Goal: Task Accomplishment & Management: Use online tool/utility

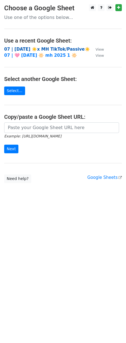
click at [46, 47] on strong "07 | AUG 4 ☀️x MH TikTok/Passive☀️" at bounding box center [47, 49] width 86 height 5
drag, startPoint x: 37, startPoint y: 134, endPoint x: 41, endPoint y: 126, distance: 8.9
click at [37, 134] on icon "Example: https://docs.google.com/spreadsheets/d/abc/edit" at bounding box center [32, 136] width 57 height 5
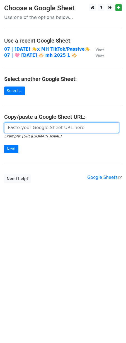
click at [42, 126] on input "url" at bounding box center [61, 128] width 115 height 11
paste input "https://docs.google.com/spreadsheets/d/1-3vZ4xSX2-redNczrogSryop-VDbNBwV6HOxoIN…"
type input "https://docs.google.com/spreadsheets/d/1-3vZ4xSX2-redNczrogSryop-VDbNBwV6HOxoIN…"
click at [4, 145] on input "Next" at bounding box center [11, 149] width 14 height 9
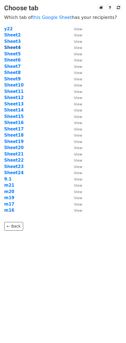
click at [15, 48] on strong "Sheet4" at bounding box center [12, 47] width 16 height 5
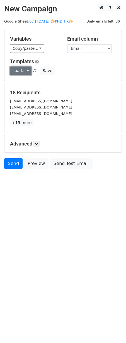
click at [20, 69] on link "Load..." at bounding box center [20, 71] width 21 height 9
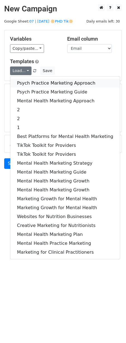
click at [21, 80] on link "Psych Practice Marketing Approach" at bounding box center [64, 83] width 109 height 9
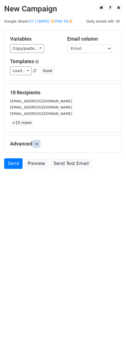
click at [37, 144] on icon at bounding box center [36, 143] width 3 height 3
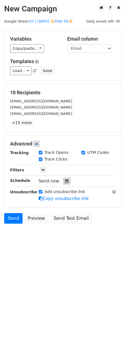
click at [63, 184] on div at bounding box center [67, 181] width 8 height 7
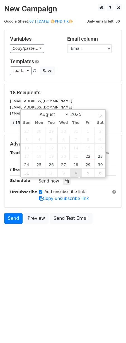
type input "2025-09-04 12:00"
select select "8"
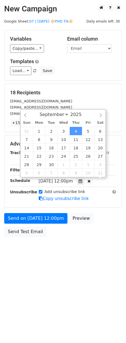
scroll to position [0, 0]
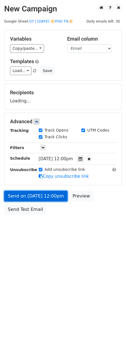
click at [50, 199] on link "Send on Sep 4 at 12:00pm" at bounding box center [35, 196] width 63 height 11
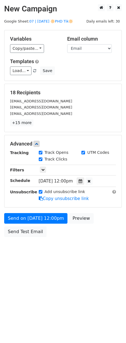
click at [32, 197] on div "Unsubscribe" at bounding box center [20, 195] width 29 height 13
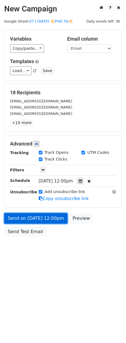
click at [23, 216] on link "Send on Sep 4 at 12:00pm" at bounding box center [35, 218] width 63 height 11
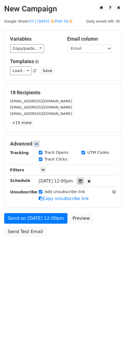
click at [82, 182] on icon at bounding box center [81, 181] width 4 height 4
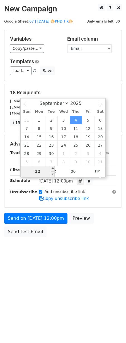
click at [45, 172] on input "12" at bounding box center [38, 171] width 34 height 11
type input "7"
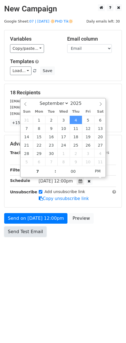
type input "2025-09-04 19:00"
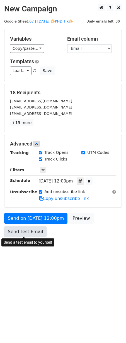
click at [22, 232] on link "Send Test Email" at bounding box center [25, 232] width 42 height 11
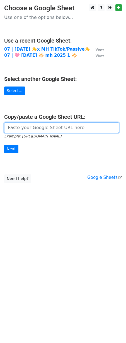
click at [40, 130] on input "url" at bounding box center [61, 128] width 115 height 11
paste input "[URL][DOMAIN_NAME]"
type input "[URL][DOMAIN_NAME]"
click at [4, 145] on input "Next" at bounding box center [11, 149] width 14 height 9
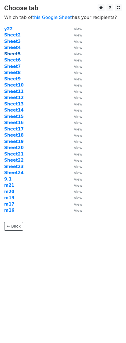
click at [18, 54] on strong "Sheet5" at bounding box center [12, 54] width 16 height 5
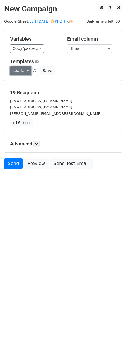
click at [16, 70] on link "Load..." at bounding box center [20, 71] width 21 height 9
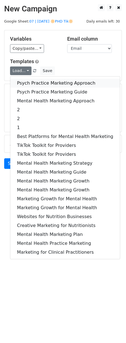
click at [33, 82] on link "Psych Practice Marketing Approach" at bounding box center [64, 83] width 109 height 9
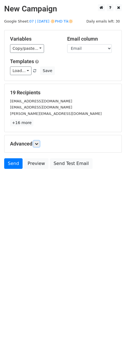
drag, startPoint x: 37, startPoint y: 144, endPoint x: 50, endPoint y: 159, distance: 19.8
click at [37, 144] on icon at bounding box center [36, 143] width 3 height 3
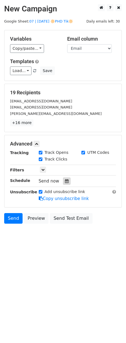
click at [65, 180] on icon at bounding box center [67, 181] width 4 height 4
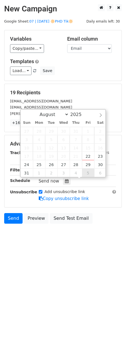
type input "2025-09-05 12:00"
select select "8"
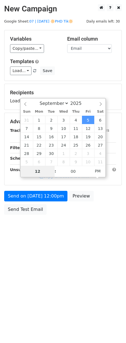
type input "7"
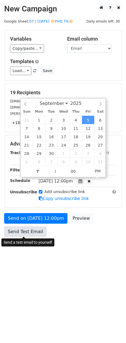
type input "2025-09-05 19:00"
click at [31, 231] on link "Send Test Email" at bounding box center [25, 232] width 42 height 11
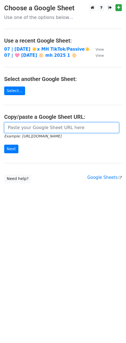
click at [24, 129] on input "url" at bounding box center [61, 128] width 115 height 11
paste input "[URL][DOMAIN_NAME]"
type input "[URL][DOMAIN_NAME]"
click at [4, 145] on input "Next" at bounding box center [11, 149] width 14 height 9
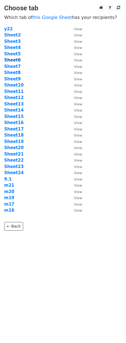
click at [16, 59] on strong "Sheet6" at bounding box center [12, 60] width 16 height 5
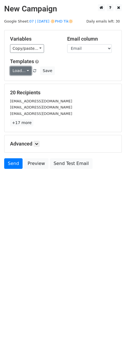
click at [18, 70] on link "Load..." at bounding box center [20, 71] width 21 height 9
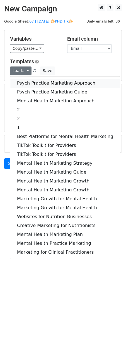
click at [20, 80] on link "Psych Practice Marketing Approach" at bounding box center [64, 83] width 109 height 9
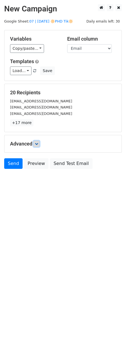
click at [38, 143] on icon at bounding box center [36, 143] width 3 height 3
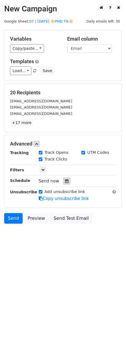
click at [66, 181] on div at bounding box center [67, 181] width 8 height 7
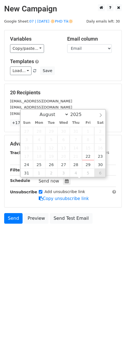
type input "2025-09-06 12:00"
select select "8"
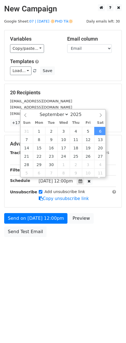
scroll to position [0, 0]
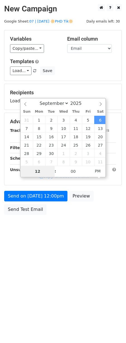
type input "7"
type input "2025-09-06 19:00"
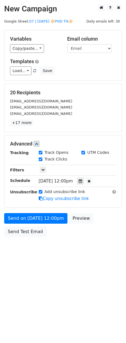
click at [29, 211] on form "Variables Copy/paste... {{Name}} {{Email}} Email column Name Email Templates Lo…" at bounding box center [63, 135] width 118 height 210
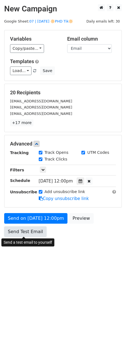
click at [24, 229] on link "Send Test Email" at bounding box center [25, 232] width 42 height 11
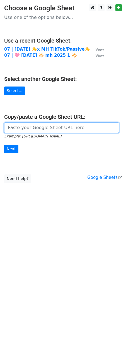
click at [40, 123] on input "url" at bounding box center [61, 128] width 115 height 11
paste input "https://docs.google.com/spreadsheets/d/1-3vZ4xSX2-redNczrogSryop-VDbNBwV6HOxoIN…"
type input "https://docs.google.com/spreadsheets/d/1-3vZ4xSX2-redNczrogSryop-VDbNBwV6HOxoIN…"
click at [4, 145] on input "Next" at bounding box center [11, 149] width 14 height 9
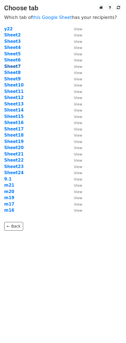
click at [14, 65] on strong "Sheet7" at bounding box center [12, 66] width 16 height 5
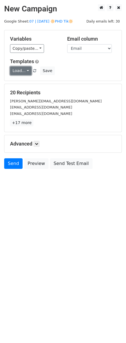
click at [14, 69] on link "Load..." at bounding box center [20, 71] width 21 height 9
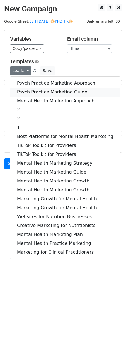
click at [26, 90] on link "Psych Practice Marketing Guide" at bounding box center [64, 92] width 109 height 9
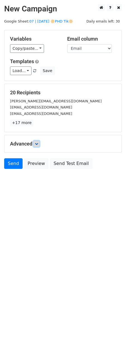
click at [38, 143] on icon at bounding box center [36, 143] width 3 height 3
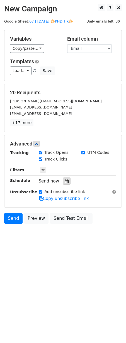
click at [65, 179] on icon at bounding box center [67, 181] width 4 height 4
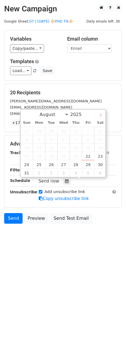
select select "8"
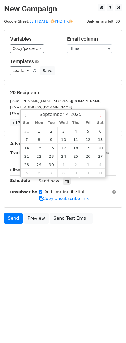
click at [101, 114] on icon at bounding box center [101, 115] width 2 height 4
type input "[DATE] 12:00"
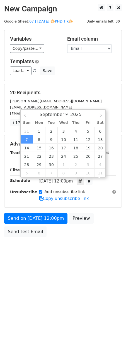
scroll to position [0, 0]
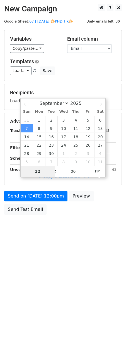
type input "8"
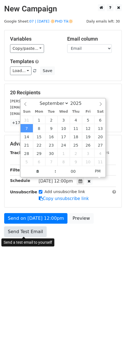
type input "[DATE] 20:00"
click at [24, 232] on link "Send Test Email" at bounding box center [25, 232] width 42 height 11
